Goal: Find specific page/section

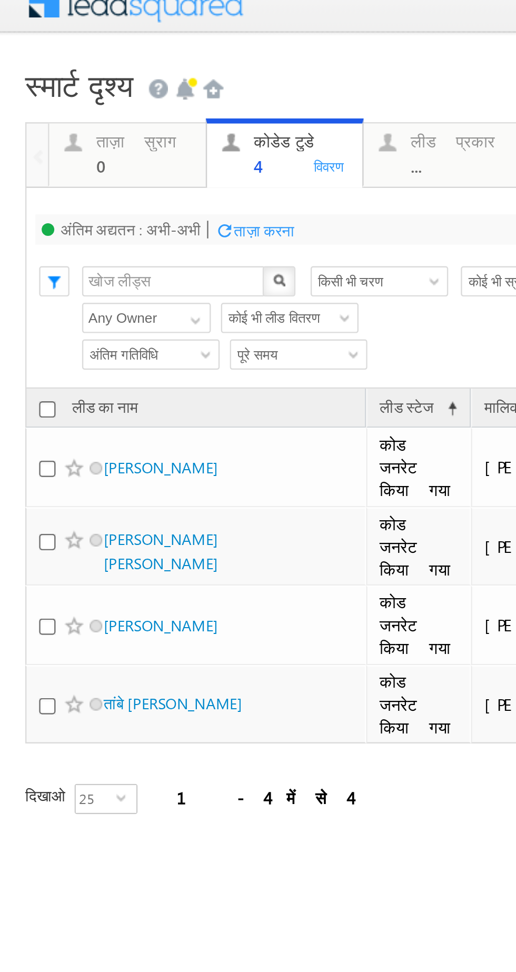
click at [9, 325] on html "मेनू निशा आनंद यादव निशा .यदा v@ang एल्ब्रो" at bounding box center [258, 177] width 516 height 407
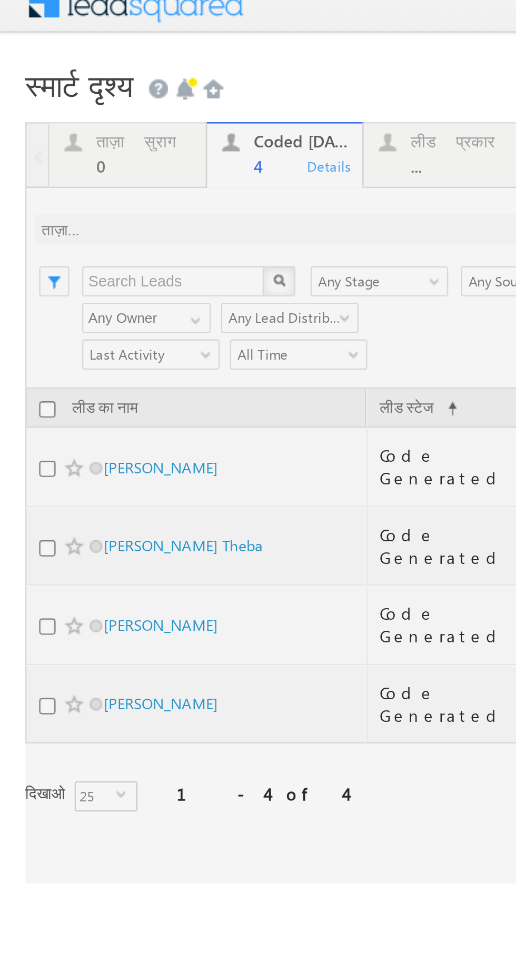
click at [61, 175] on div at bounding box center [195, 194] width 369 height 317
click at [54, 177] on link "[PERSON_NAME]" at bounding box center [67, 180] width 48 height 8
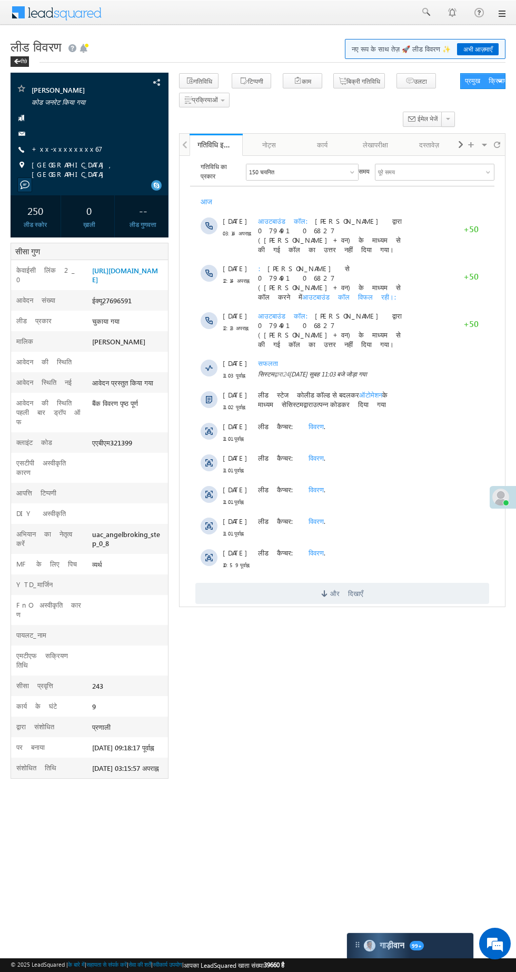
click at [53, 153] on font "+xx-xxxxxxxx67" at bounding box center [67, 148] width 71 height 9
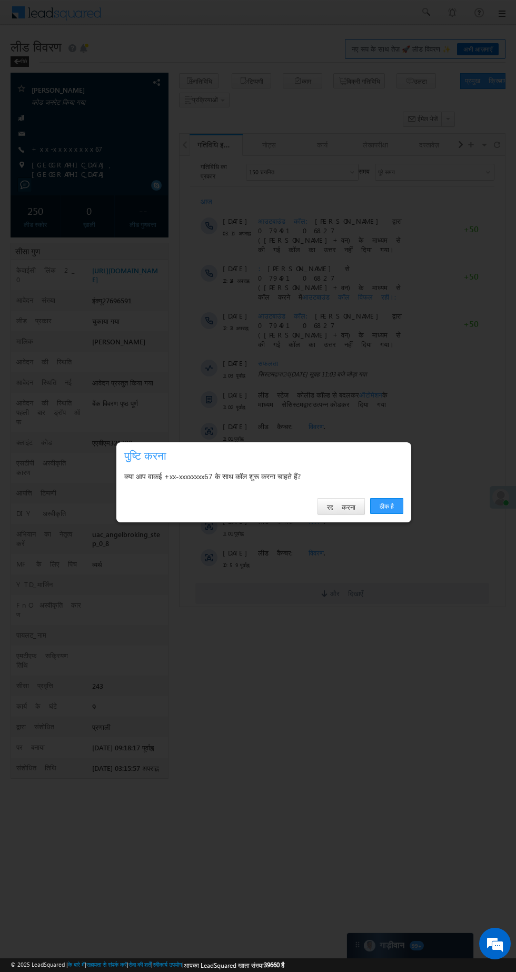
click at [496, 784] on div at bounding box center [258, 486] width 516 height 972
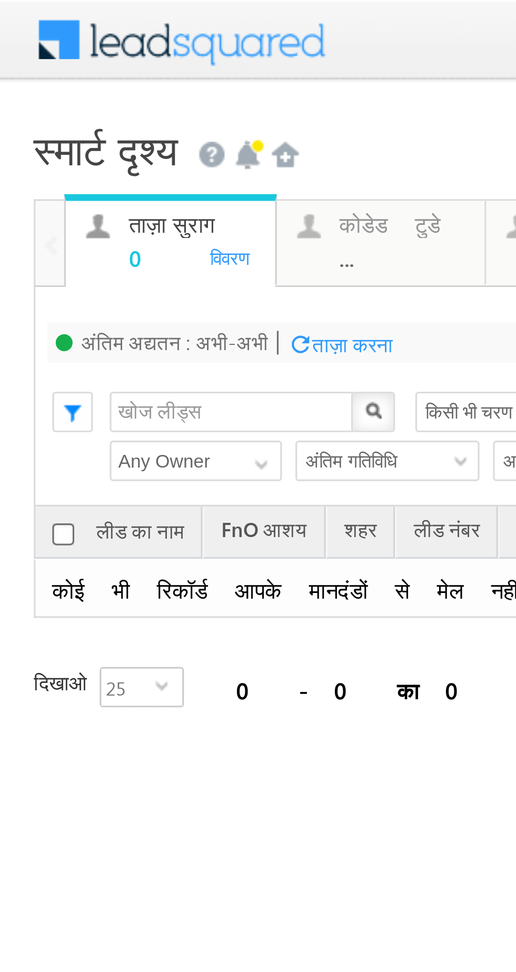
click at [105, 86] on link "कोडेड टुडे ... विवरण" at bounding box center [119, 76] width 66 height 26
